Goal: Transaction & Acquisition: Purchase product/service

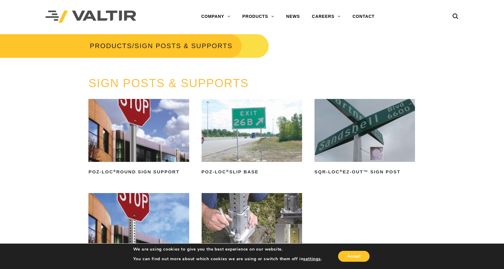
scroll to position [61, 0]
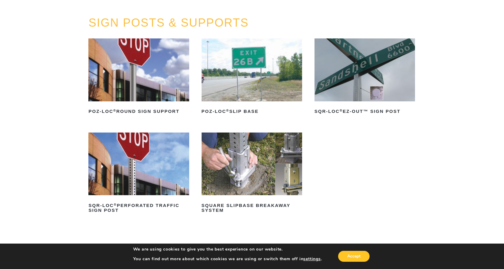
click at [181, 153] on img at bounding box center [138, 164] width 100 height 63
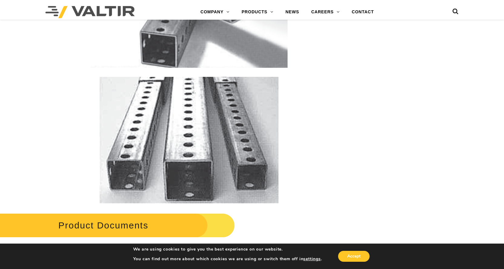
scroll to position [1150, 0]
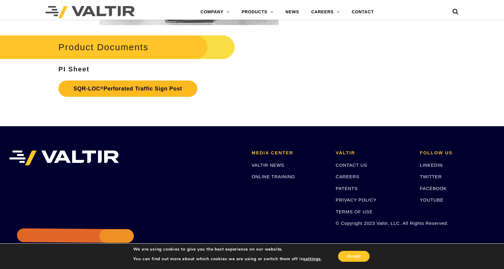
click at [150, 94] on link "SQR-LOC ® Perforated Traffic Sign Post" at bounding box center [127, 88] width 139 height 16
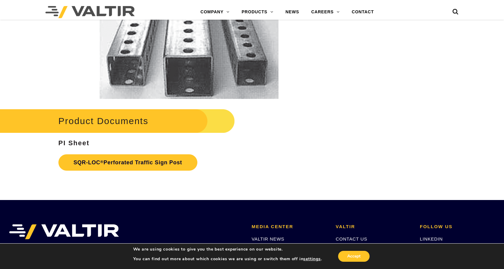
scroll to position [1119, 0]
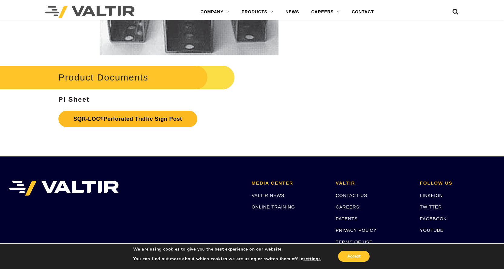
click at [123, 121] on link "SQR-LOC ® Perforated Traffic Sign Post" at bounding box center [127, 119] width 139 height 16
